Goal: Transaction & Acquisition: Purchase product/service

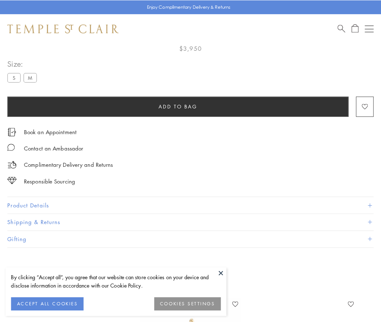
scroll to position [43, 0]
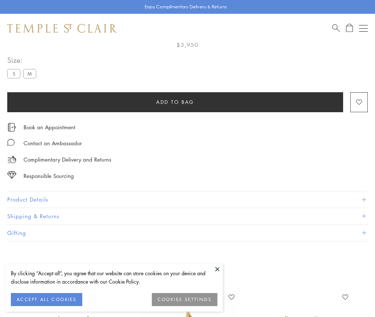
click at [175, 102] on span "Add to bag" at bounding box center [175, 102] width 38 height 8
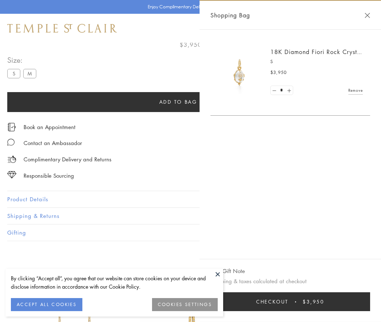
click at [288, 302] on span "Checkout" at bounding box center [272, 302] width 32 height 8
